Goal: Information Seeking & Learning: Learn about a topic

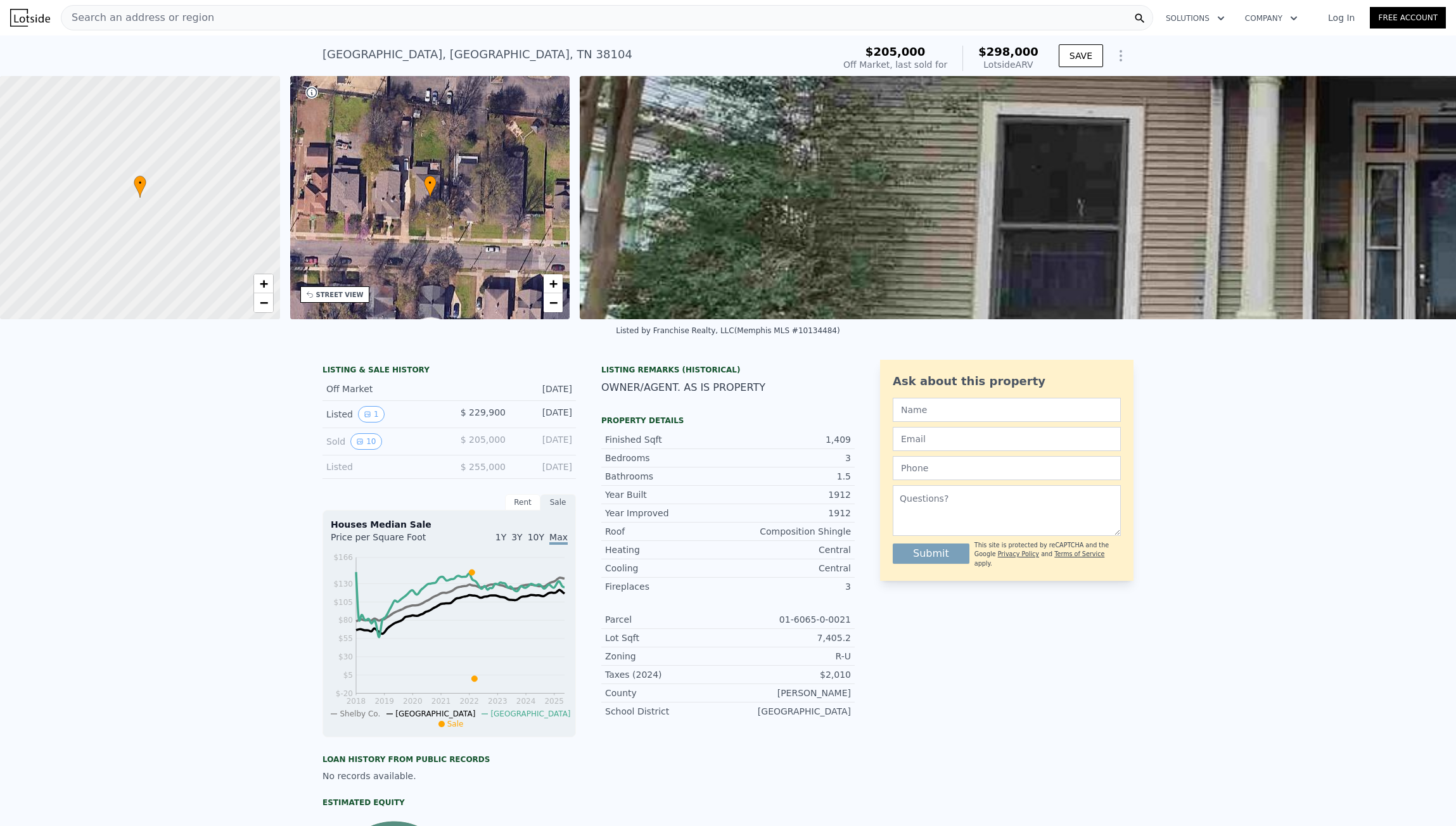
click at [198, 15] on div "Search an address or region" at bounding box center [607, 18] width 1092 height 25
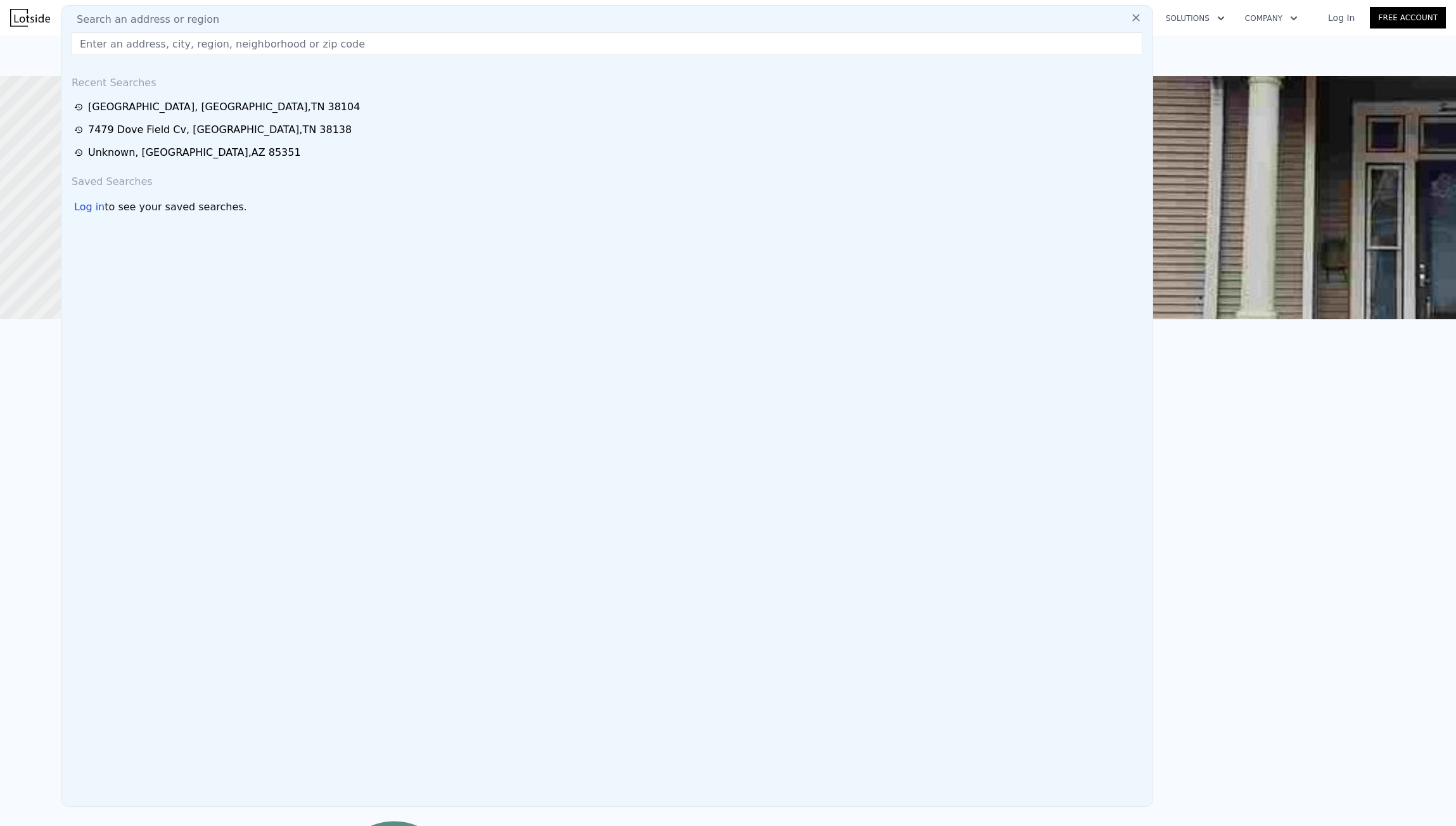
click at [188, 41] on input "text" at bounding box center [607, 43] width 1070 height 23
type input "[STREET_ADDRESS]"
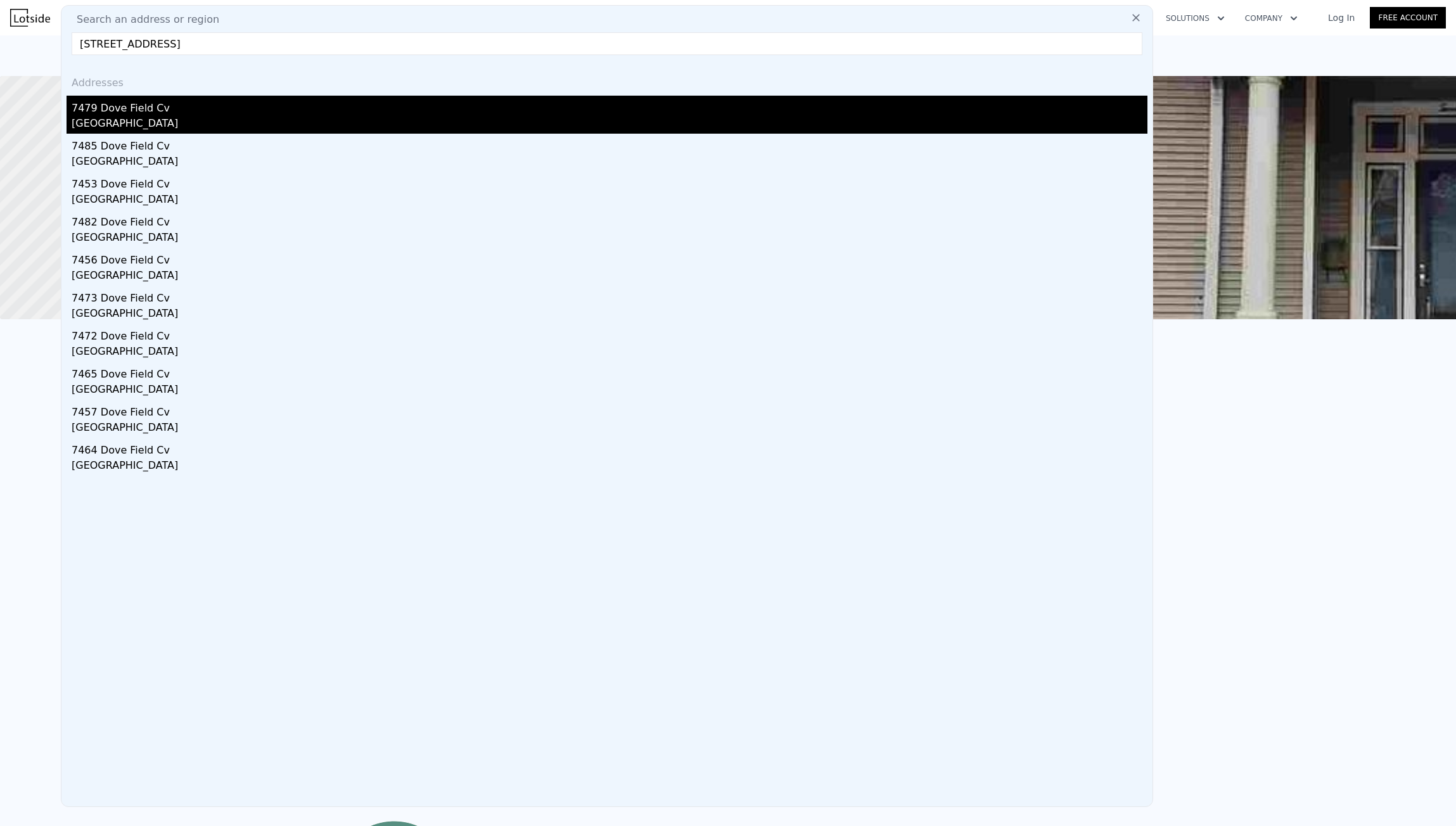
click at [235, 105] on div "7479 Dove Field Cv" at bounding box center [609, 106] width 1075 height 21
type input "3"
type input "6"
type input "2.5"
type input "3.5"
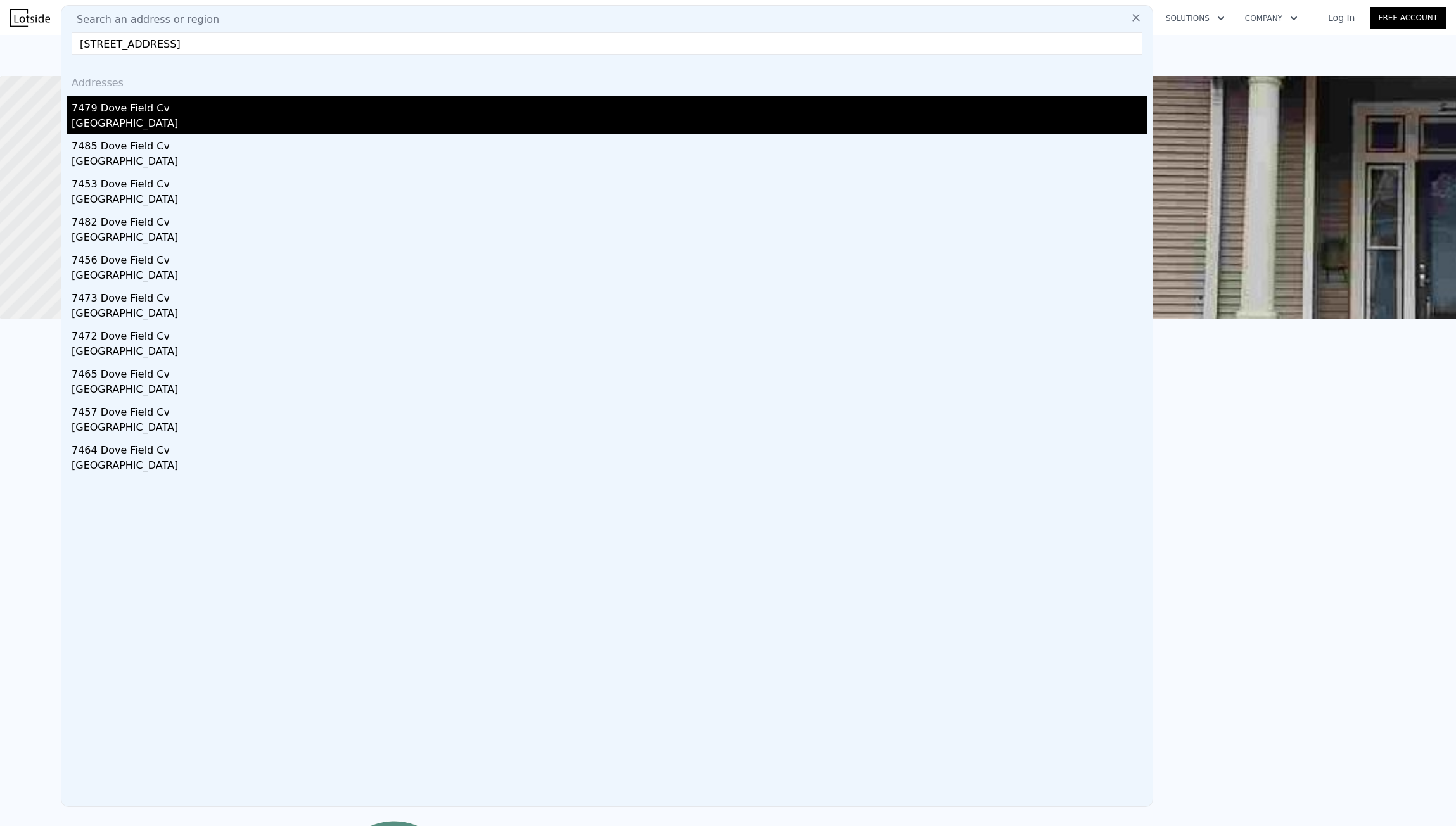
type input "2675"
type input "4115"
type input "20908.8"
type input "26136"
type input "$ 472,000"
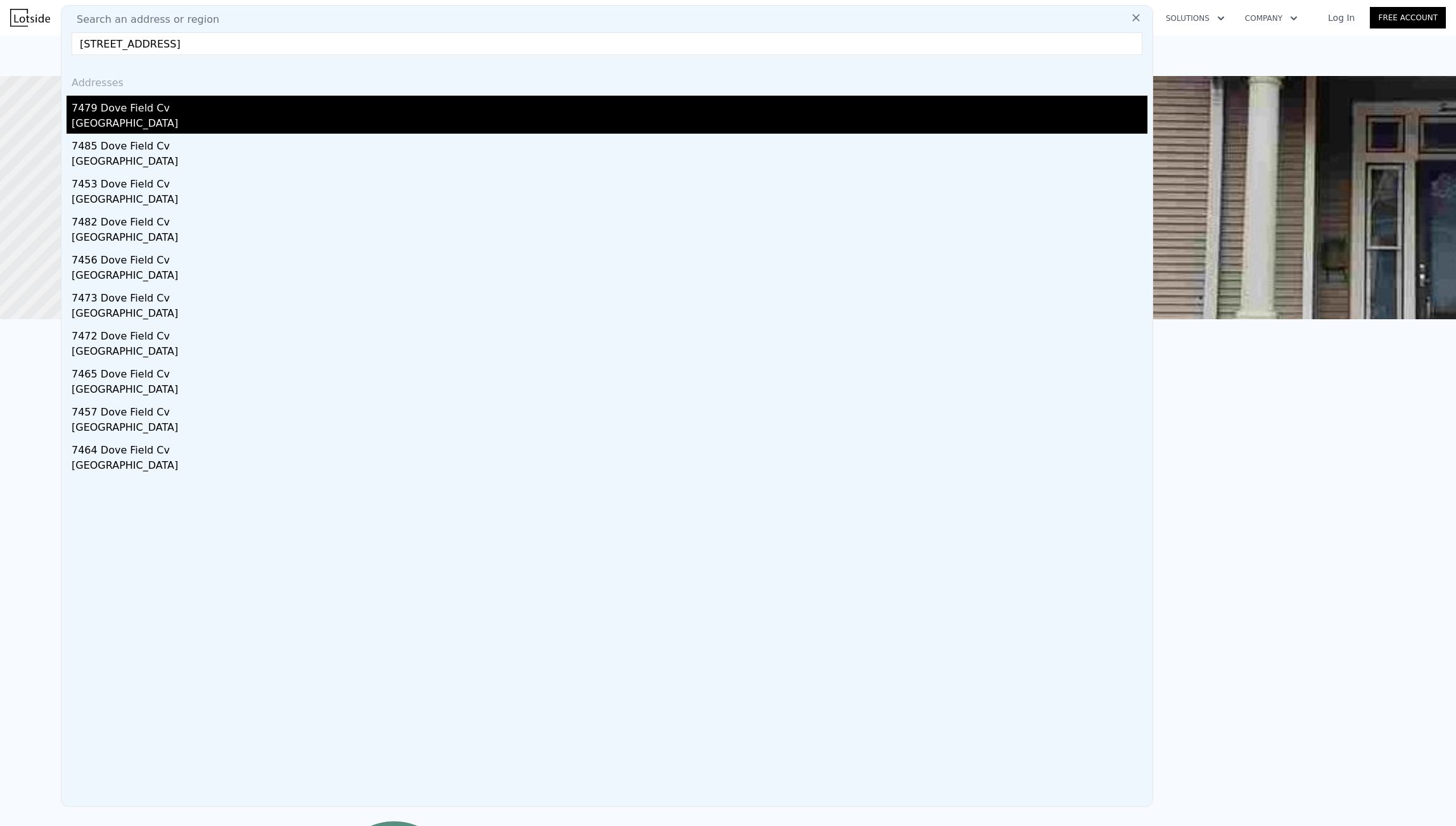
type input "$ 242,570"
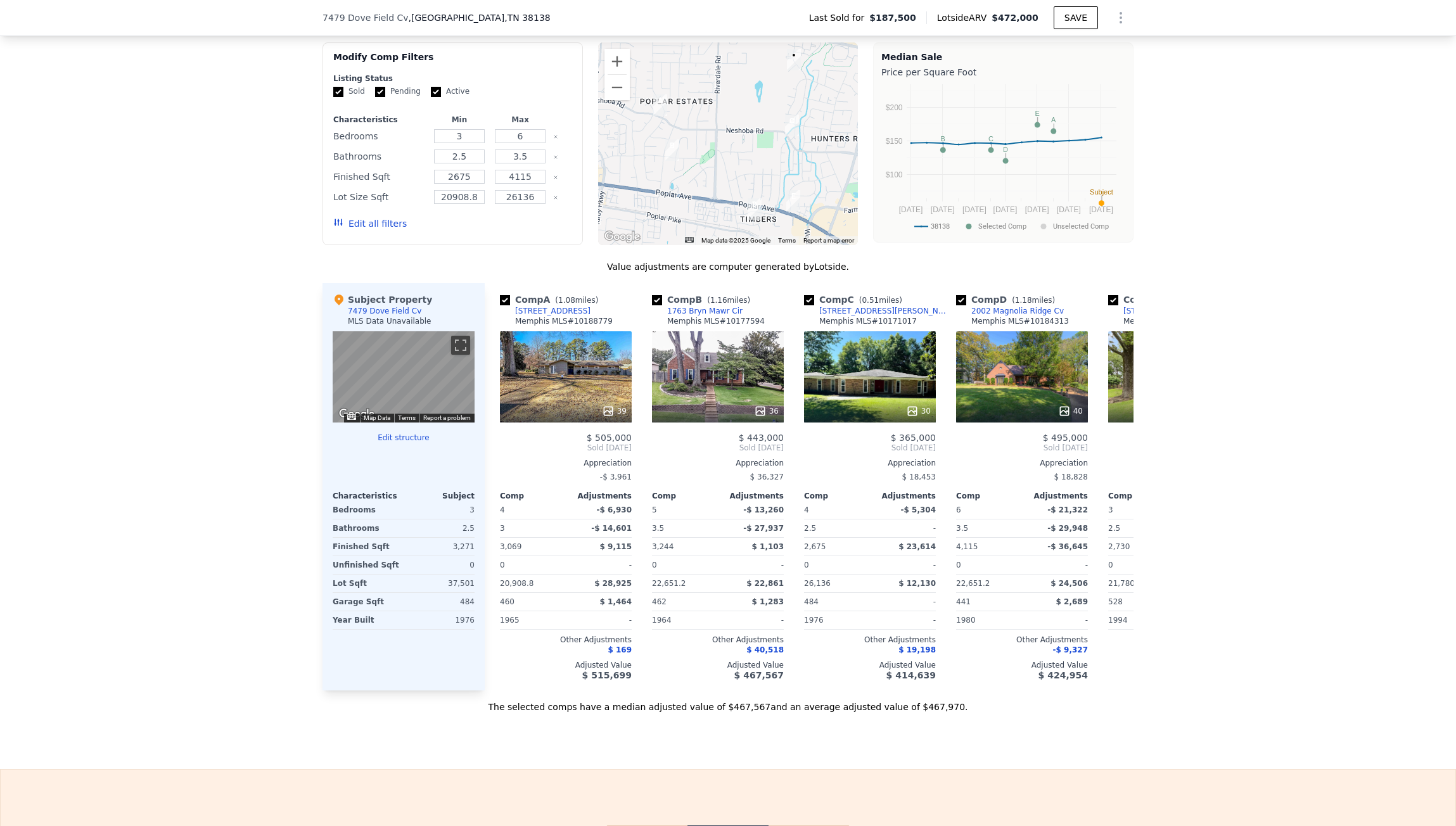
click at [193, 455] on div "We found 5 sales that match your search Filters Map Prices Modify Comp Filters …" at bounding box center [728, 356] width 1456 height 714
